Goal: Information Seeking & Learning: Learn about a topic

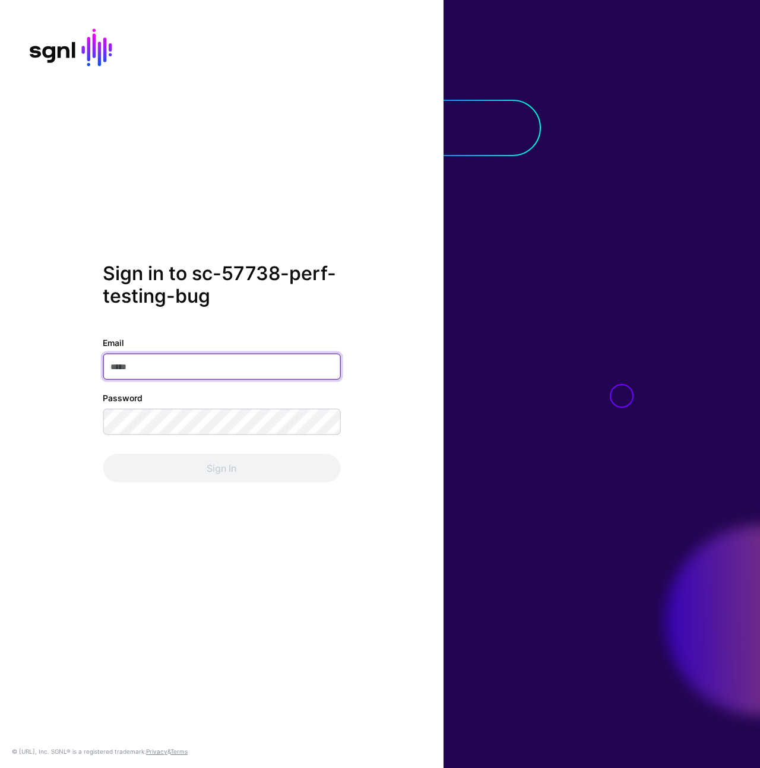
click at [222, 362] on input "Email" at bounding box center [222, 366] width 238 height 26
type input "**********"
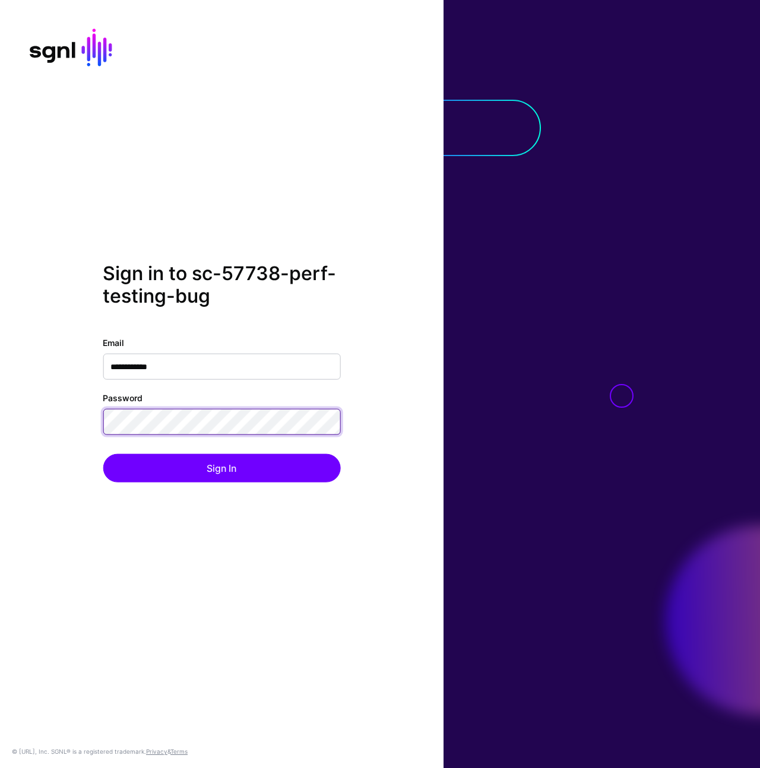
click at [103, 454] on button "Sign In" at bounding box center [222, 468] width 238 height 29
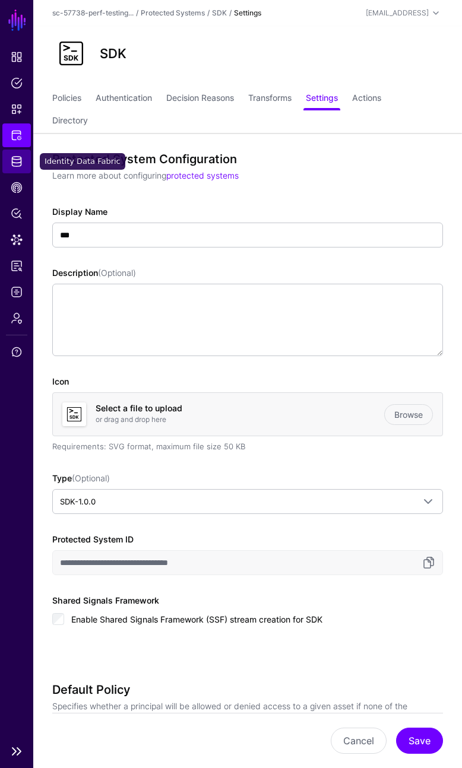
click at [18, 167] on link "Identity Data Fabric" at bounding box center [16, 162] width 29 height 24
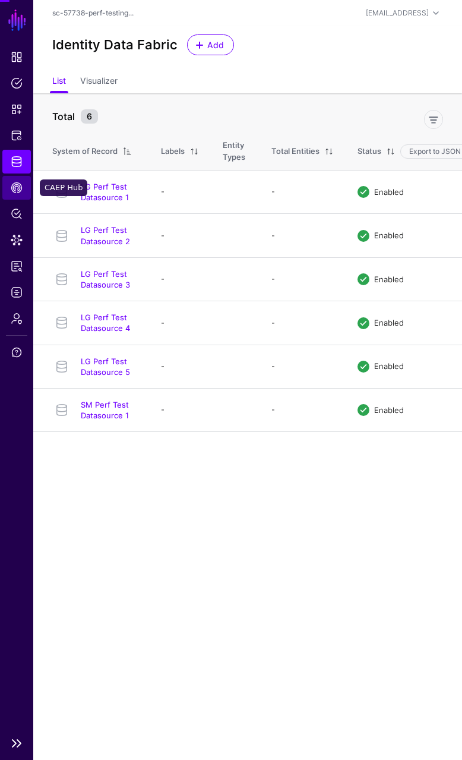
click at [21, 187] on span "CAEP Hub" at bounding box center [17, 188] width 12 height 12
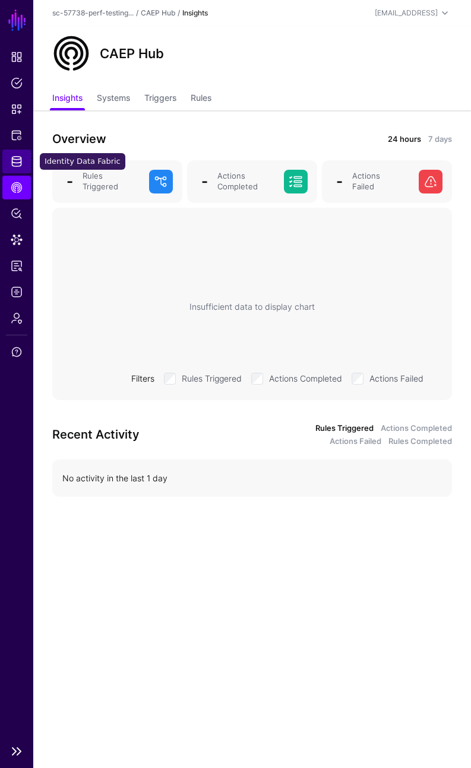
click at [14, 166] on span "Identity Data Fabric" at bounding box center [17, 162] width 12 height 12
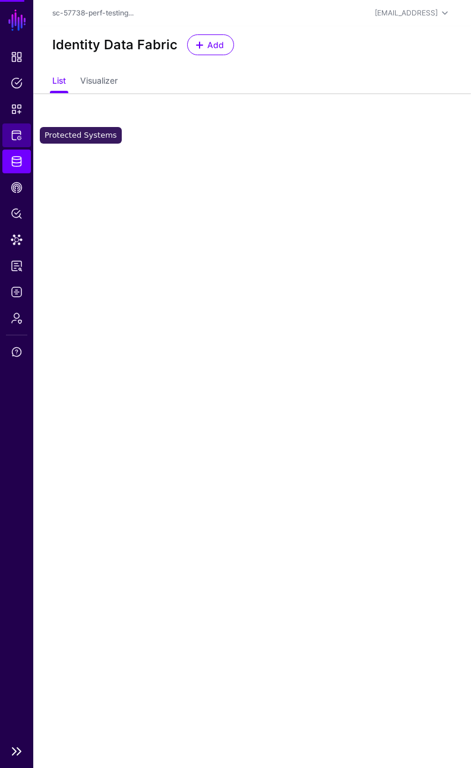
click at [12, 133] on span "Protected Systems" at bounding box center [17, 135] width 12 height 12
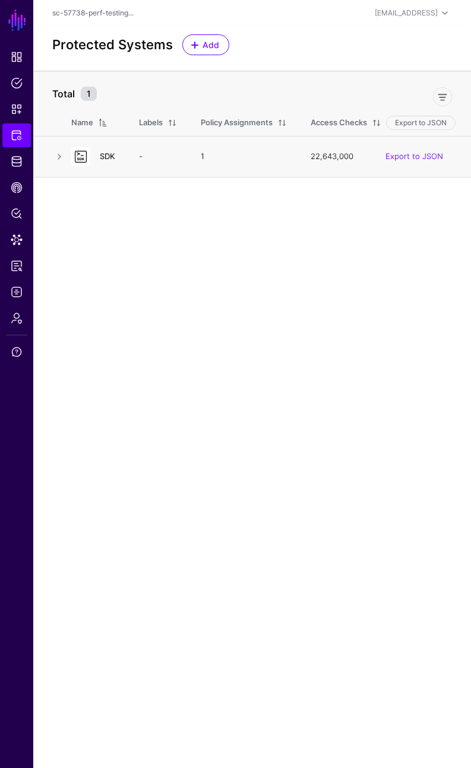
click at [105, 157] on link "SDK" at bounding box center [107, 156] width 15 height 10
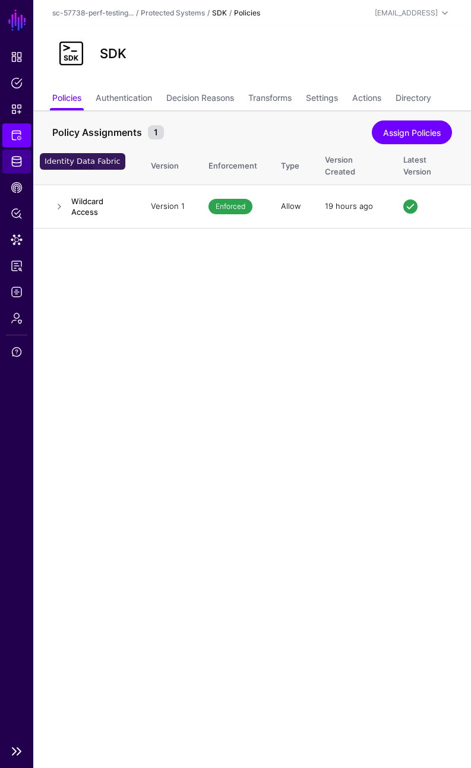
click at [21, 152] on link "Identity Data Fabric" at bounding box center [16, 162] width 29 height 24
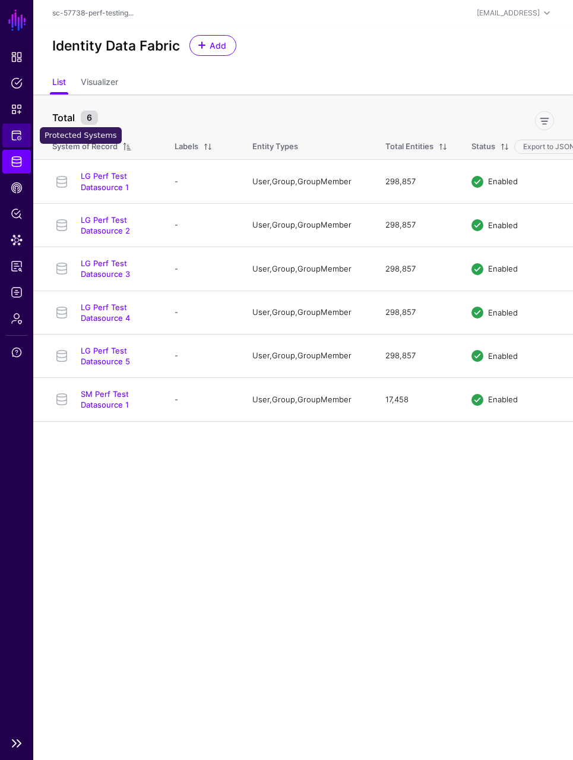
click at [15, 136] on span "Protected Systems" at bounding box center [17, 135] width 12 height 12
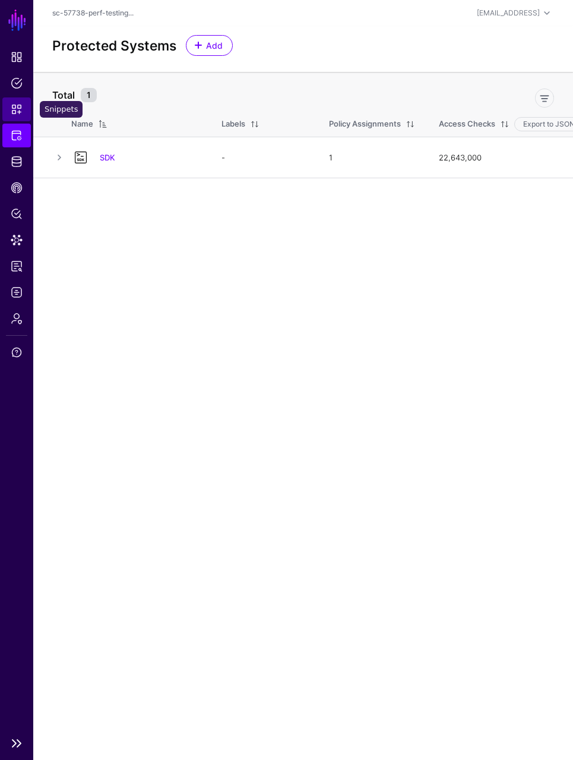
click at [19, 106] on span "Snippets" at bounding box center [17, 109] width 12 height 12
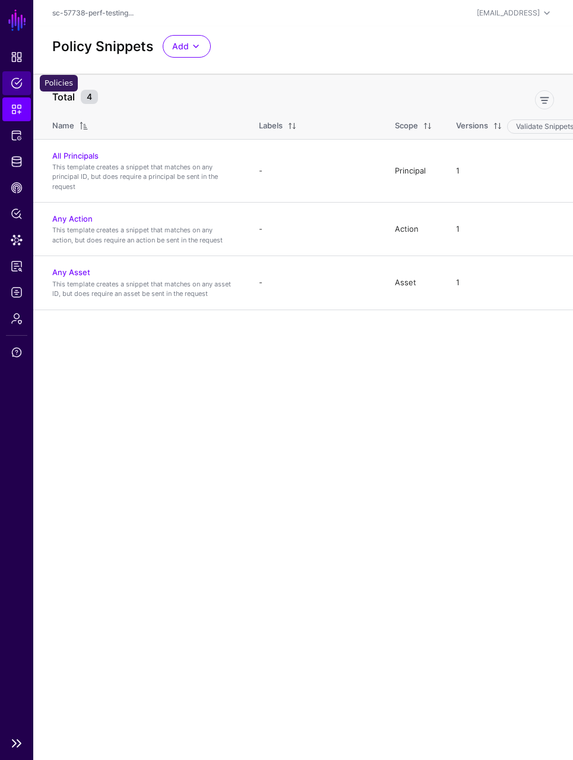
click at [23, 82] on link "Policies" at bounding box center [16, 83] width 29 height 24
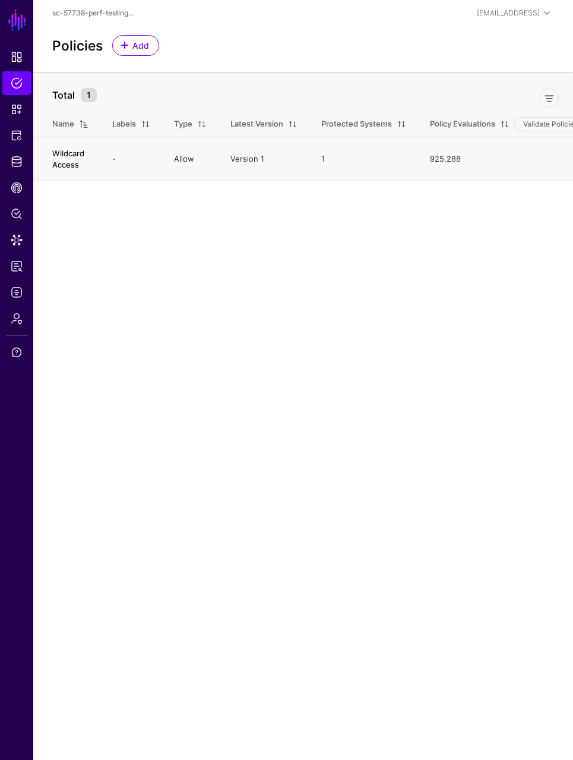
click at [71, 154] on link "Wildcard Access" at bounding box center [68, 158] width 32 height 20
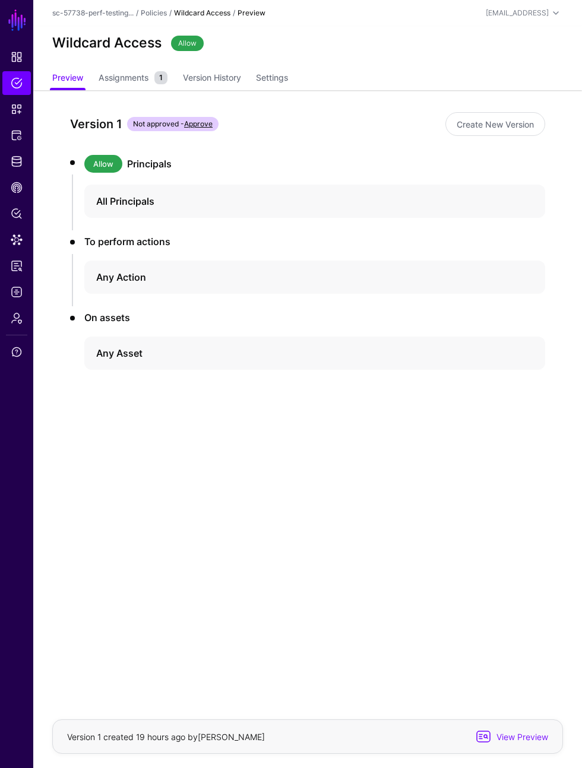
click at [402, 115] on div "Version 1 Not approved - Approve" at bounding box center [255, 124] width 371 height 19
click at [274, 434] on div "Version 1 Not approved - Approve Create New Version Allow Principals All Princi…" at bounding box center [307, 290] width 518 height 401
click at [18, 165] on span "Identity Data Fabric" at bounding box center [17, 162] width 12 height 12
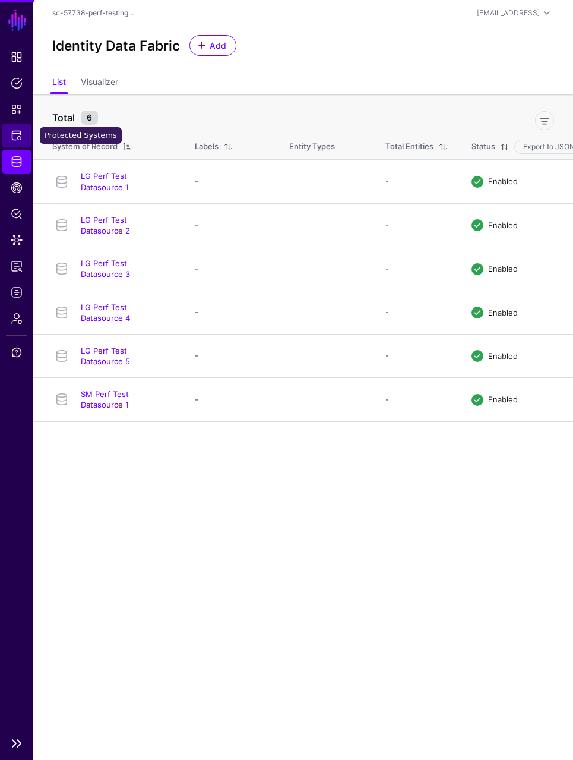
click at [21, 137] on span "Protected Systems" at bounding box center [17, 135] width 12 height 12
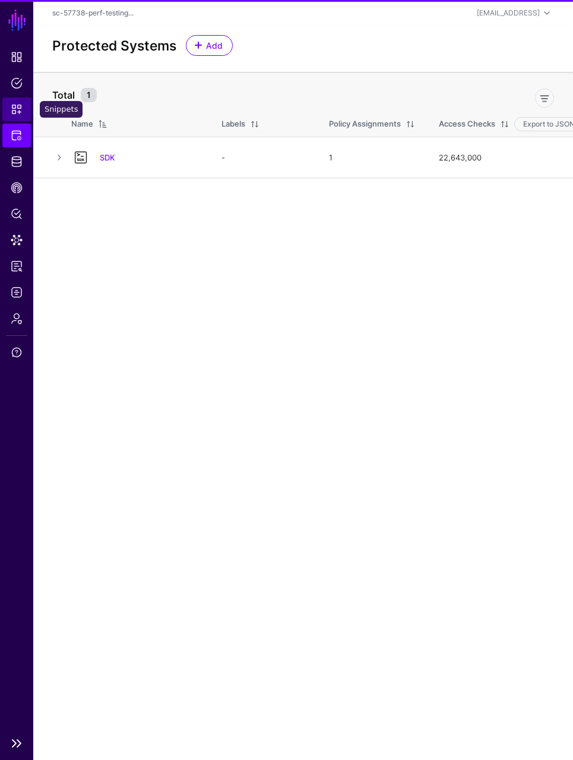
click at [13, 110] on span "Snippets" at bounding box center [17, 109] width 12 height 12
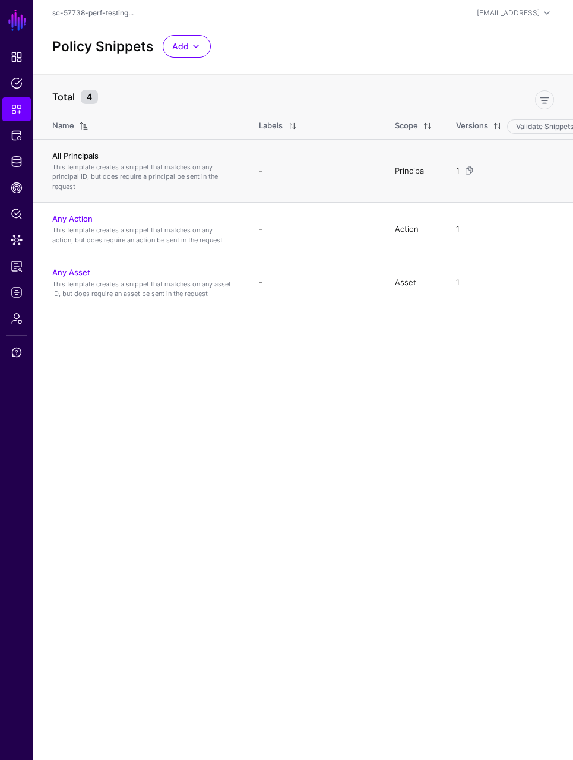
click at [68, 155] on link "All Principals" at bounding box center [75, 156] width 46 height 10
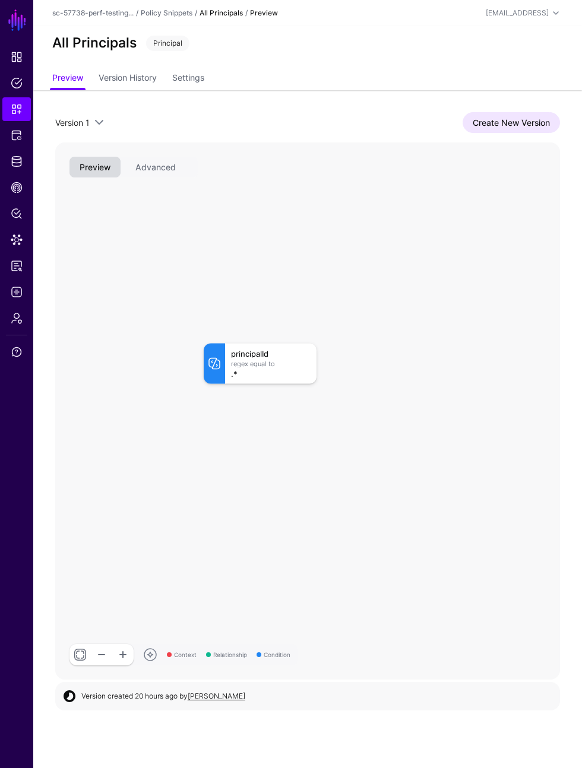
click at [362, 84] on ul "Preview Version History Settings" at bounding box center [307, 79] width 511 height 23
click at [16, 110] on span "Snippets" at bounding box center [17, 109] width 12 height 12
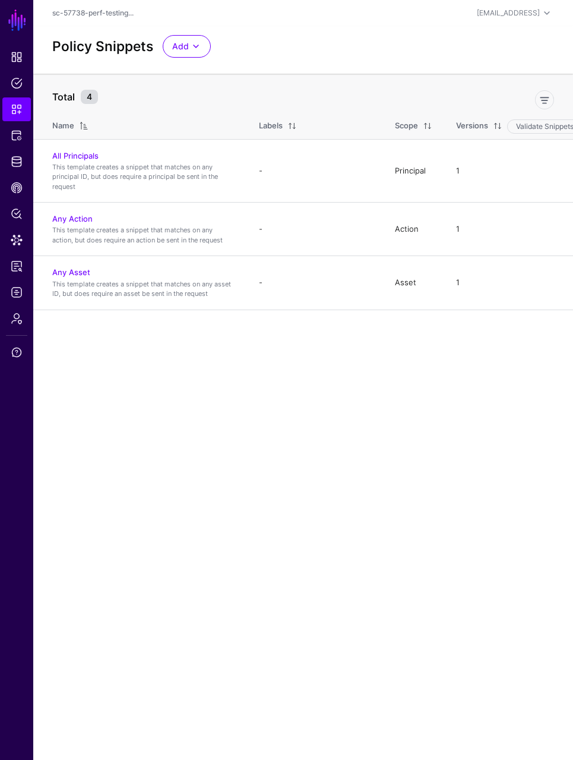
click at [80, 217] on link "Any Action" at bounding box center [72, 219] width 40 height 10
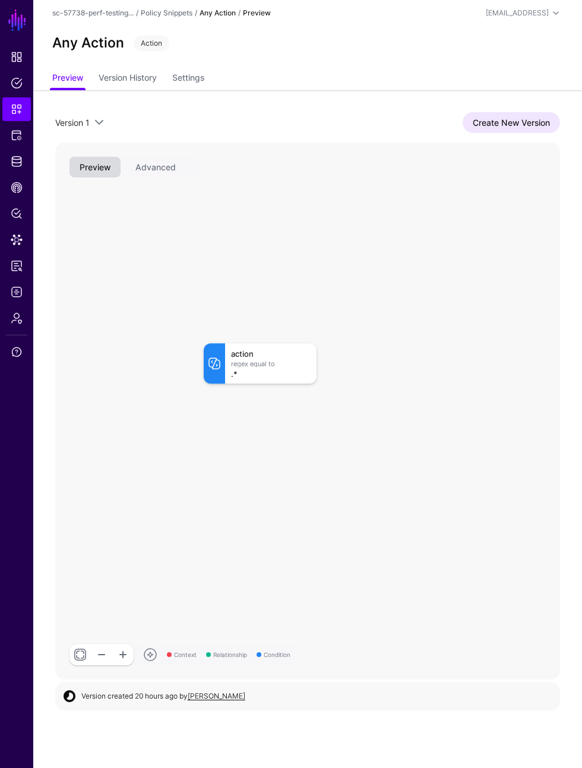
click at [373, 92] on div "Version 1 Version 1 Create New Version Context Relationship Condition action Re…" at bounding box center [307, 396] width 549 height 612
click at [166, 10] on link "Policy Snippets" at bounding box center [167, 12] width 52 height 9
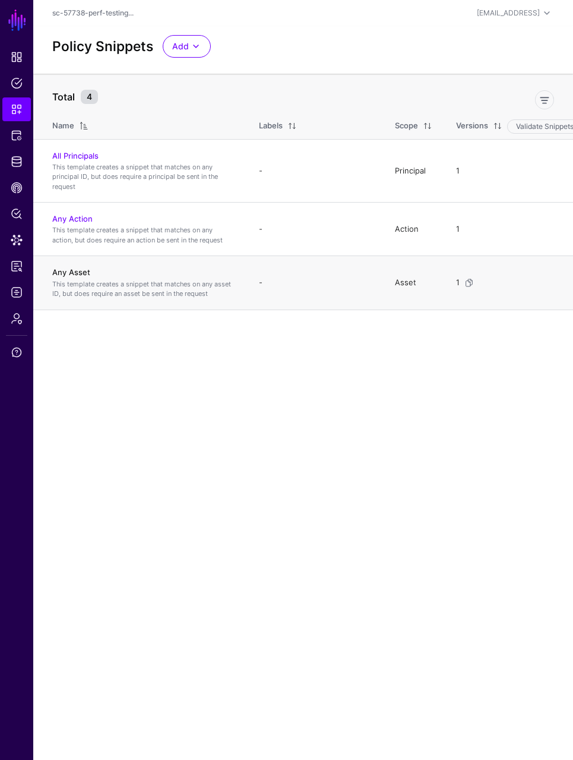
click at [82, 273] on link "Any Asset" at bounding box center [71, 272] width 38 height 10
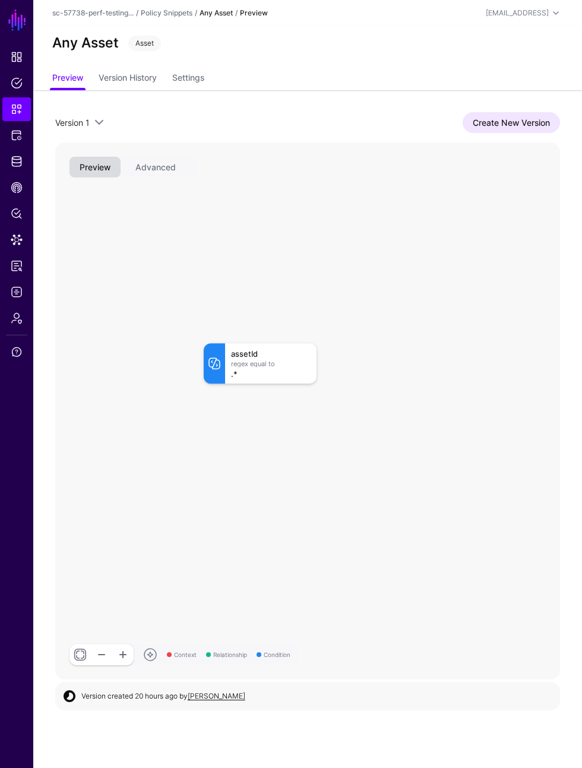
click at [549, 215] on rect at bounding box center [192, 331] width 50480 height 53746
